Goal: Task Accomplishment & Management: Complete application form

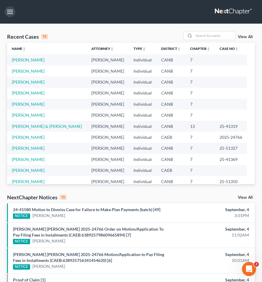
click at [10, 13] on button "button" at bounding box center [10, 11] width 11 height 11
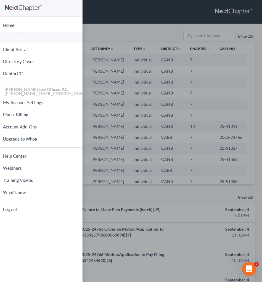
click at [18, 38] on span "New Case" at bounding box center [12, 37] width 19 height 4
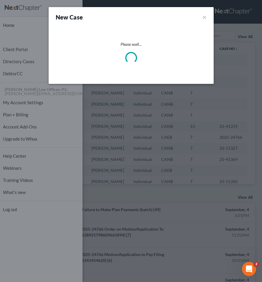
select select "9"
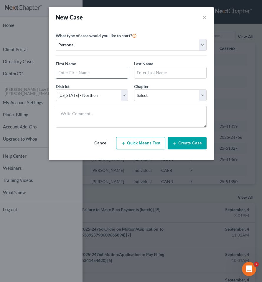
click at [81, 68] on input "text" at bounding box center [92, 72] width 72 height 11
type input "[PERSON_NAME]"
click at [160, 77] on input "text" at bounding box center [171, 72] width 72 height 11
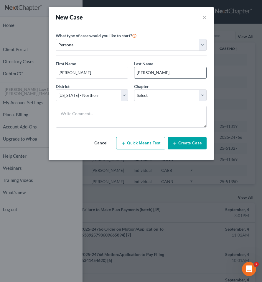
type input "[PERSON_NAME]"
click at [174, 98] on select "Select 7 11 12 13" at bounding box center [170, 95] width 73 height 12
select select "0"
click at [193, 148] on button "Create Case" at bounding box center [187, 143] width 39 height 12
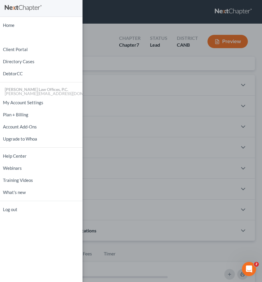
click at [123, 109] on div "Home New Case Client Portal Directory Cases DebtorCC [PERSON_NAME] Law Offices,…" at bounding box center [131, 141] width 262 height 282
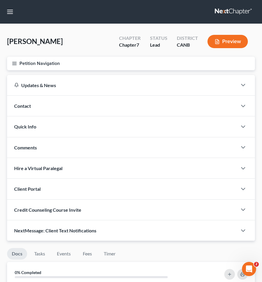
click at [137, 109] on div "Contact" at bounding box center [122, 106] width 230 height 20
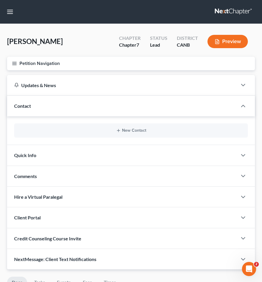
click at [122, 138] on div "New Contact" at bounding box center [131, 130] width 248 height 29
click at [125, 131] on button "New Contact" at bounding box center [131, 130] width 224 height 5
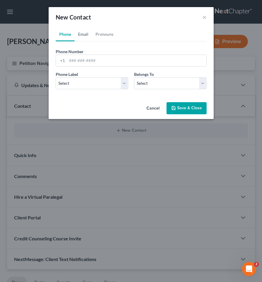
click at [86, 35] on link "Email" at bounding box center [83, 34] width 17 height 14
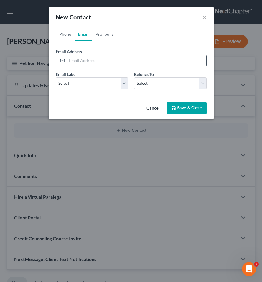
click at [89, 58] on input "email" at bounding box center [137, 60] width 140 height 11
paste input "[PERSON_NAME][EMAIL_ADDRESS][DOMAIN_NAME]"
type input "[PERSON_NAME][EMAIL_ADDRESS][DOMAIN_NAME]"
click at [86, 85] on select "Select Home Work Other" at bounding box center [92, 83] width 73 height 12
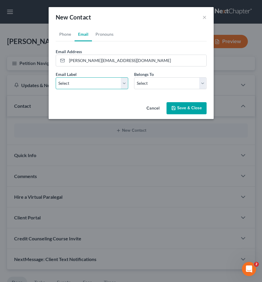
select select "0"
click at [153, 88] on select "Select Client Other" at bounding box center [170, 83] width 73 height 12
select select "0"
click at [64, 37] on link "Phone" at bounding box center [65, 34] width 19 height 14
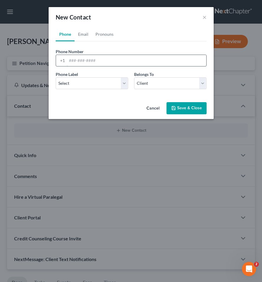
click at [91, 59] on input "tel" at bounding box center [137, 60] width 140 height 11
paste input "510) 630-4460"
type input "510) 630-4460"
click at [89, 83] on select "Select Mobile Home Work Other" at bounding box center [92, 83] width 73 height 12
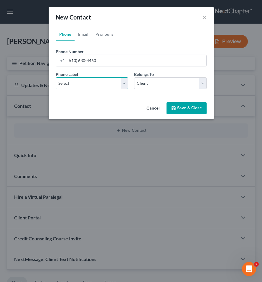
select select "0"
click at [182, 110] on button "Save & Close" at bounding box center [187, 108] width 40 height 12
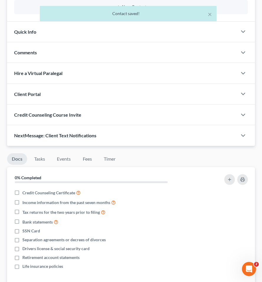
scroll to position [156, 0]
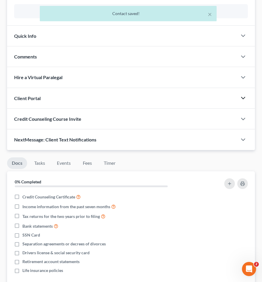
click at [243, 96] on icon "button" at bounding box center [243, 97] width 7 height 7
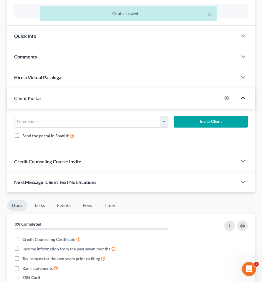
click at [174, 119] on button "Invite Client" at bounding box center [211, 122] width 74 height 12
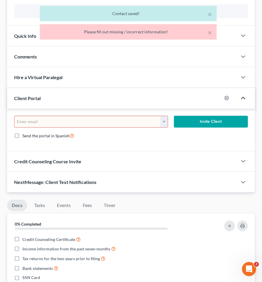
click at [163, 119] on button "button" at bounding box center [163, 121] width 7 height 11
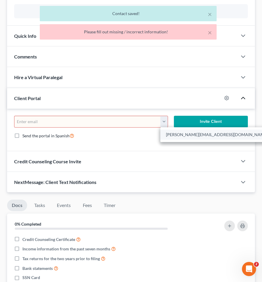
click at [169, 132] on link "[PERSON_NAME][EMAIL_ADDRESS][DOMAIN_NAME]" at bounding box center [216, 135] width 113 height 10
type input "[PERSON_NAME][EMAIL_ADDRESS][DOMAIN_NAME]"
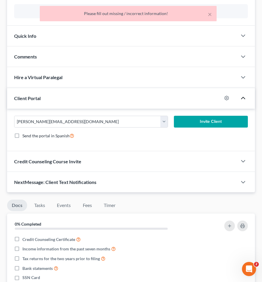
click at [190, 119] on button "Invite Client" at bounding box center [211, 122] width 74 height 12
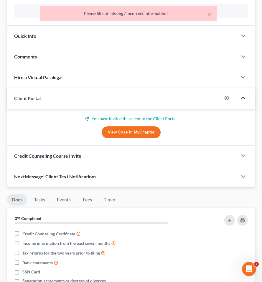
click at [196, 153] on div "Credit Counseling Course Invite" at bounding box center [122, 155] width 230 height 20
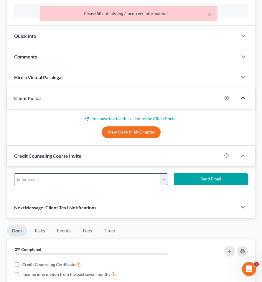
click at [160, 178] on input "text" at bounding box center [87, 178] width 146 height 11
click at [163, 178] on button "button" at bounding box center [163, 178] width 7 height 11
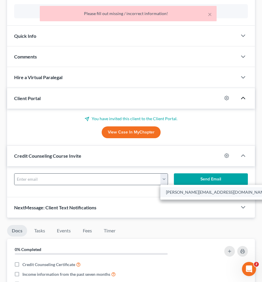
click at [165, 187] on link "[PERSON_NAME][EMAIL_ADDRESS][DOMAIN_NAME]" at bounding box center [216, 192] width 113 height 10
type input "[PERSON_NAME][EMAIL_ADDRESS][DOMAIN_NAME]"
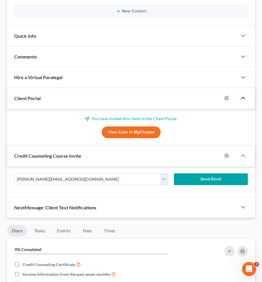
click at [186, 175] on button "Send Email" at bounding box center [211, 179] width 74 height 12
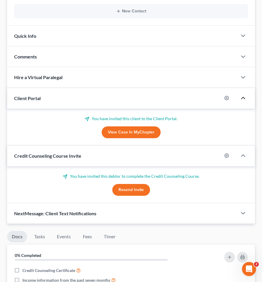
scroll to position [0, 0]
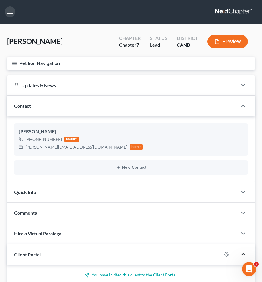
click at [8, 16] on button "button" at bounding box center [10, 11] width 11 height 11
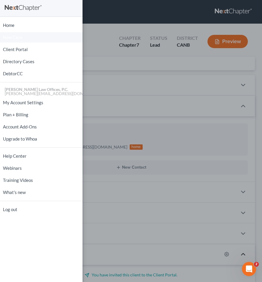
click at [24, 37] on link "New Case" at bounding box center [41, 37] width 83 height 10
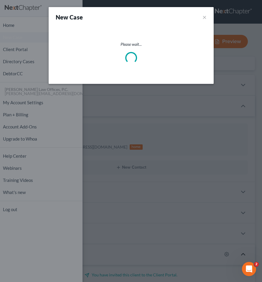
select select "9"
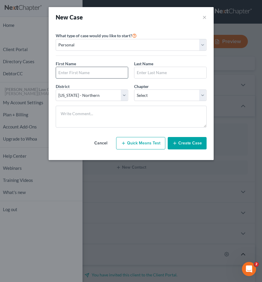
click at [99, 73] on input "text" at bounding box center [92, 72] width 72 height 11
type input "[PERSON_NAME]"
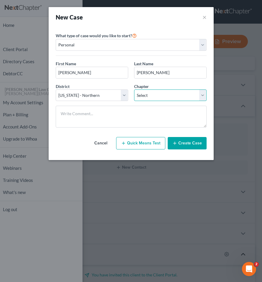
click at [159, 96] on select "Select 7 11 12 13" at bounding box center [170, 95] width 73 height 12
select select "0"
click at [183, 143] on button "Create Case" at bounding box center [187, 143] width 39 height 12
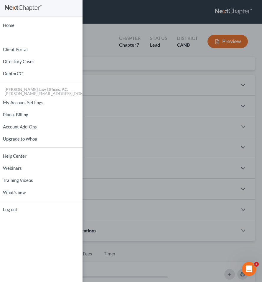
click at [154, 161] on div "Home New Case Client Portal Directory Cases DebtorCC [PERSON_NAME] Law Offices,…" at bounding box center [131, 141] width 262 height 282
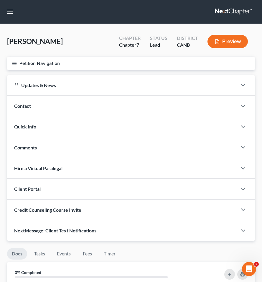
click at [86, 101] on div "Contact" at bounding box center [122, 106] width 230 height 20
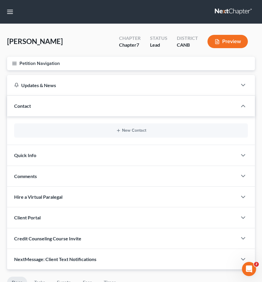
click at [82, 134] on div "New Contact" at bounding box center [131, 130] width 234 height 14
click at [119, 130] on line "button" at bounding box center [118, 130] width 3 height 0
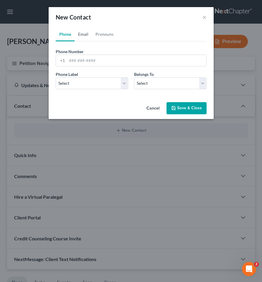
click at [78, 35] on link "Email" at bounding box center [83, 34] width 17 height 14
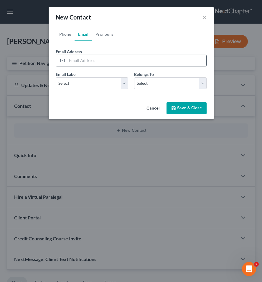
click at [78, 63] on input "email" at bounding box center [137, 60] width 140 height 11
paste input "[EMAIL_ADDRESS][DOMAIN_NAME]"
type input "[EMAIL_ADDRESS][DOMAIN_NAME]"
click at [79, 88] on select "Select Home Work Other" at bounding box center [92, 83] width 73 height 12
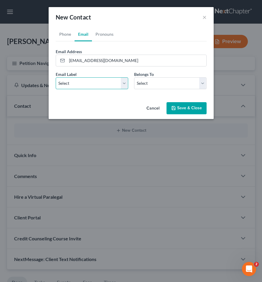
select select "0"
click at [153, 79] on select "Select Client Other" at bounding box center [170, 83] width 73 height 12
select select "0"
click at [66, 32] on link "Phone" at bounding box center [65, 34] width 19 height 14
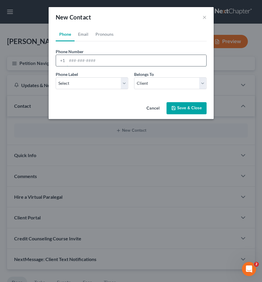
click at [112, 61] on input "tel" at bounding box center [137, 60] width 140 height 11
paste input "510) 529-6525"
type input "510) 529-6525"
click at [91, 84] on select "Select Mobile Home Work Other" at bounding box center [92, 83] width 73 height 12
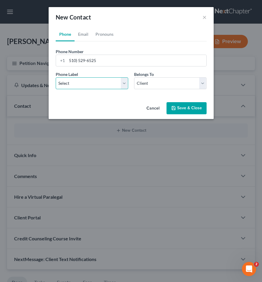
select select "0"
click at [185, 105] on button "Save & Close" at bounding box center [187, 108] width 40 height 12
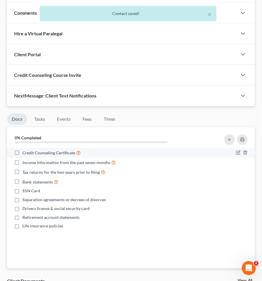
scroll to position [198, 0]
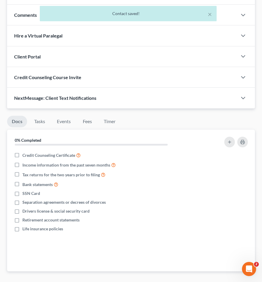
click at [238, 56] on div at bounding box center [246, 56] width 18 height 12
click at [243, 57] on polyline "button" at bounding box center [244, 56] width 4 height 2
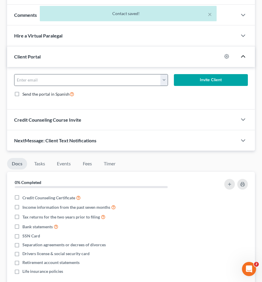
click at [166, 78] on button "button" at bounding box center [163, 79] width 7 height 11
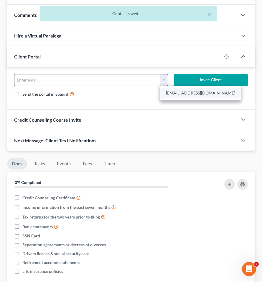
click at [173, 93] on link "[EMAIL_ADDRESS][DOMAIN_NAME]" at bounding box center [200, 93] width 81 height 10
type input "[EMAIL_ADDRESS][DOMAIN_NAME]"
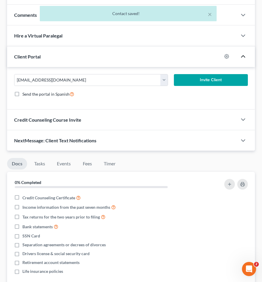
click at [200, 78] on button "Invite Client" at bounding box center [211, 80] width 74 height 12
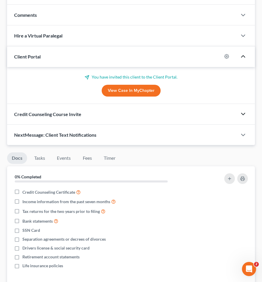
click at [242, 112] on icon "button" at bounding box center [243, 113] width 7 height 7
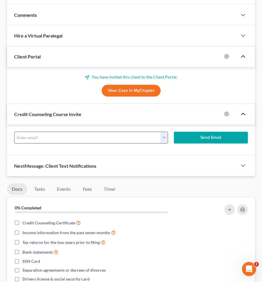
click at [167, 138] on button "button" at bounding box center [163, 137] width 7 height 11
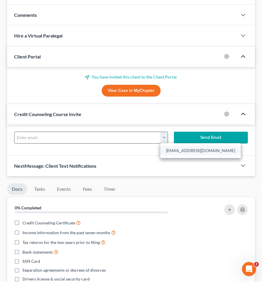
click at [176, 149] on link "[EMAIL_ADDRESS][DOMAIN_NAME]" at bounding box center [200, 150] width 81 height 10
type input "[EMAIL_ADDRESS][DOMAIN_NAME]"
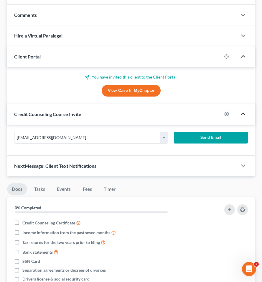
click at [194, 134] on button "Send Email" at bounding box center [211, 138] width 74 height 12
